Goal: Information Seeking & Learning: Learn about a topic

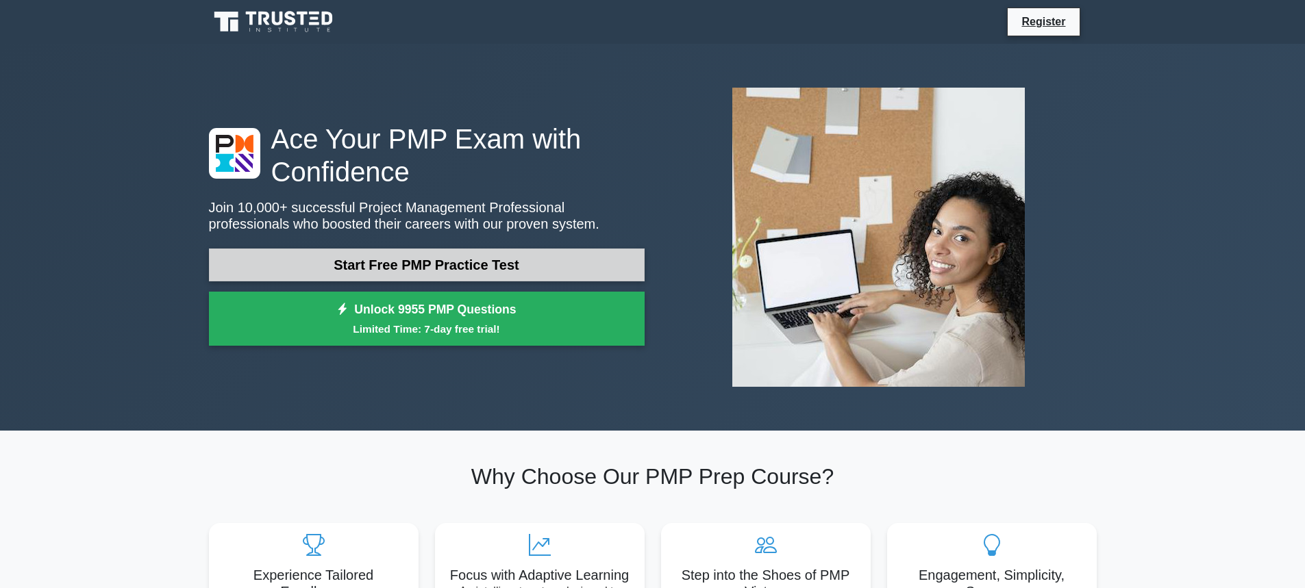
click at [414, 269] on link "Start Free PMP Practice Test" at bounding box center [427, 265] width 436 height 33
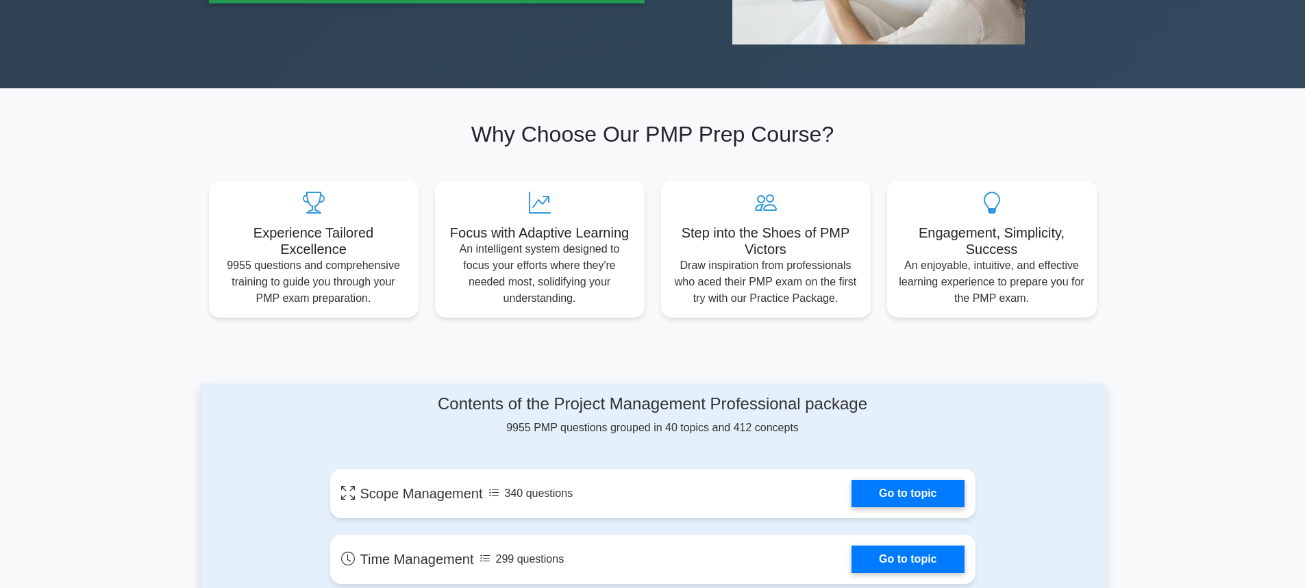
scroll to position [68, 0]
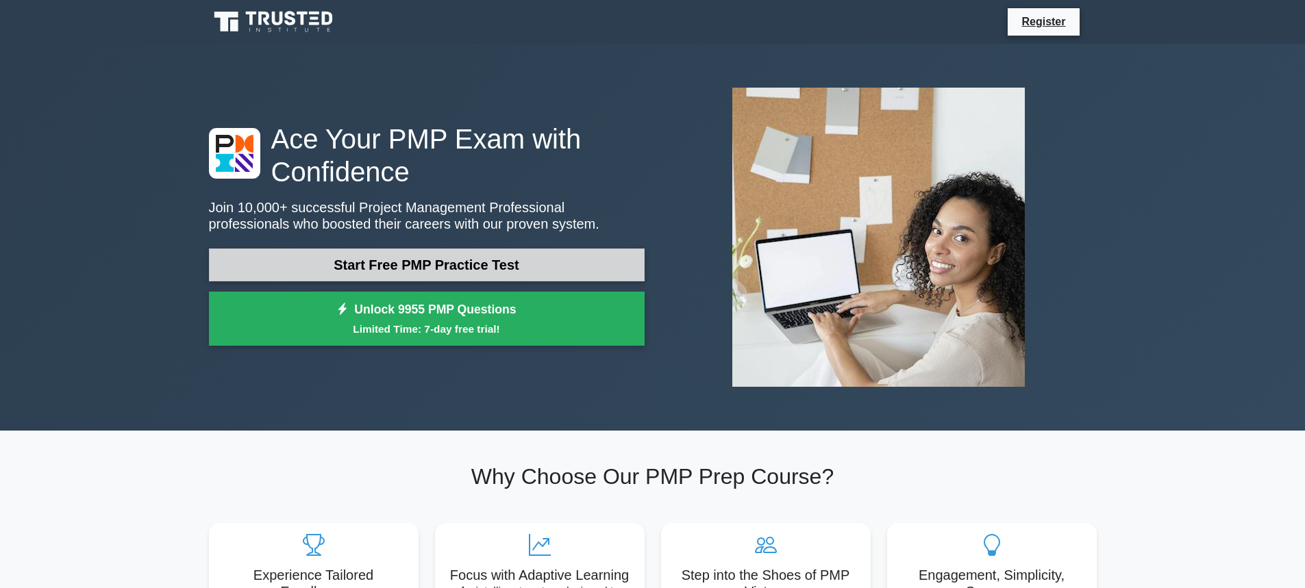
click at [455, 263] on link "Start Free PMP Practice Test" at bounding box center [427, 265] width 436 height 33
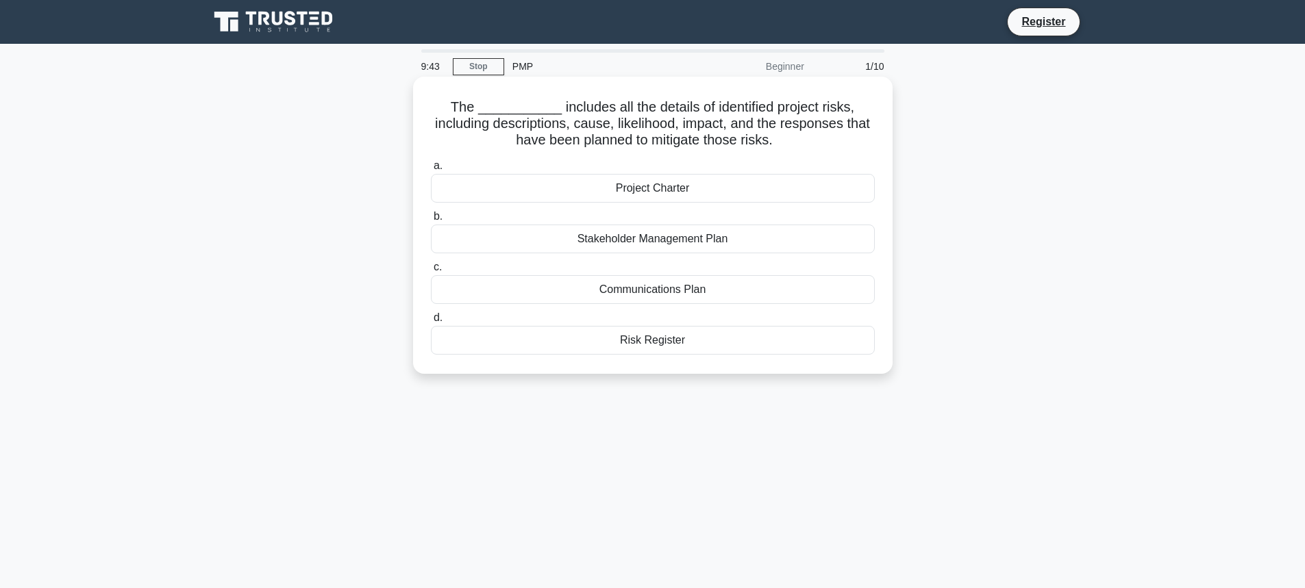
click at [726, 195] on div "Project Charter" at bounding box center [653, 188] width 444 height 29
click at [431, 171] on input "a. Project Charter" at bounding box center [431, 166] width 0 height 9
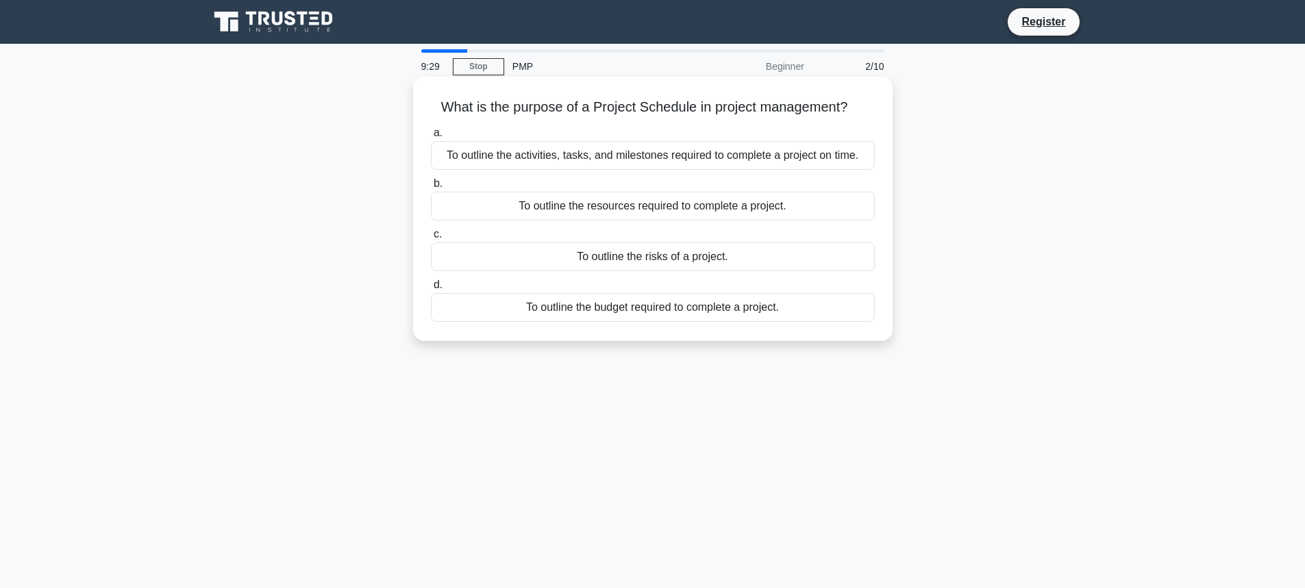
click at [754, 158] on div "To outline the activities, tasks, and milestones required to complete a project…" at bounding box center [653, 155] width 444 height 29
click at [431, 138] on input "a. To outline the activities, tasks, and milestones required to complete a proj…" at bounding box center [431, 133] width 0 height 9
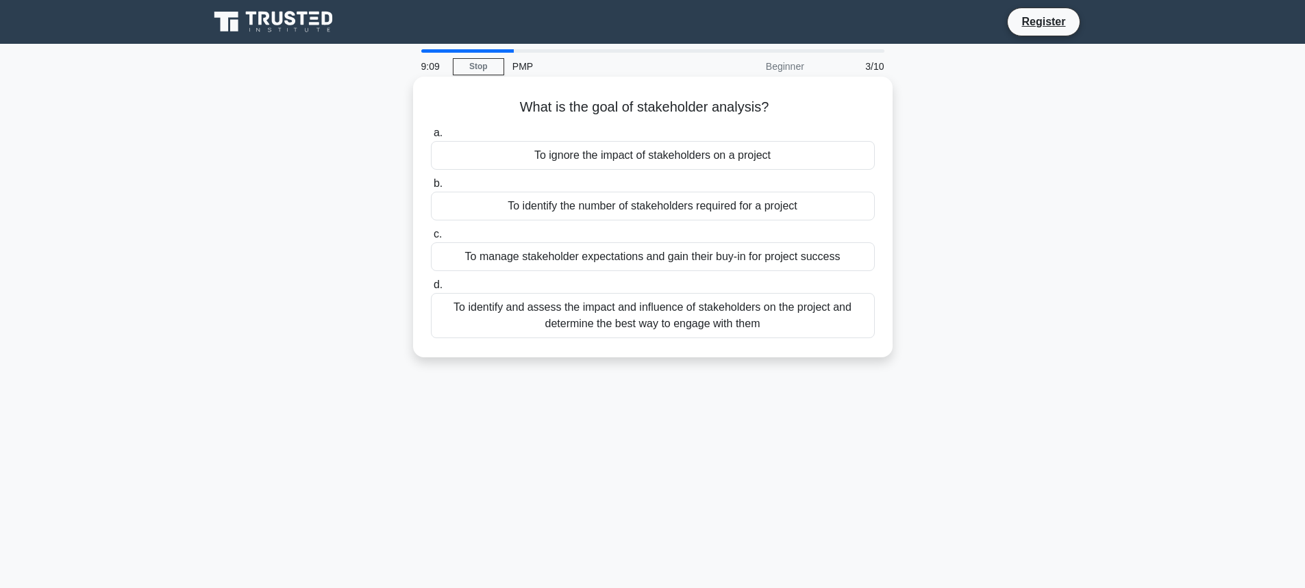
click at [774, 323] on div "To identify and assess the impact and influence of stakeholders on the project …" at bounding box center [653, 315] width 444 height 45
click at [431, 290] on input "d. To identify and assess the impact and influence of stakeholders on the proje…" at bounding box center [431, 285] width 0 height 9
